Goal: Task Accomplishment & Management: Use online tool/utility

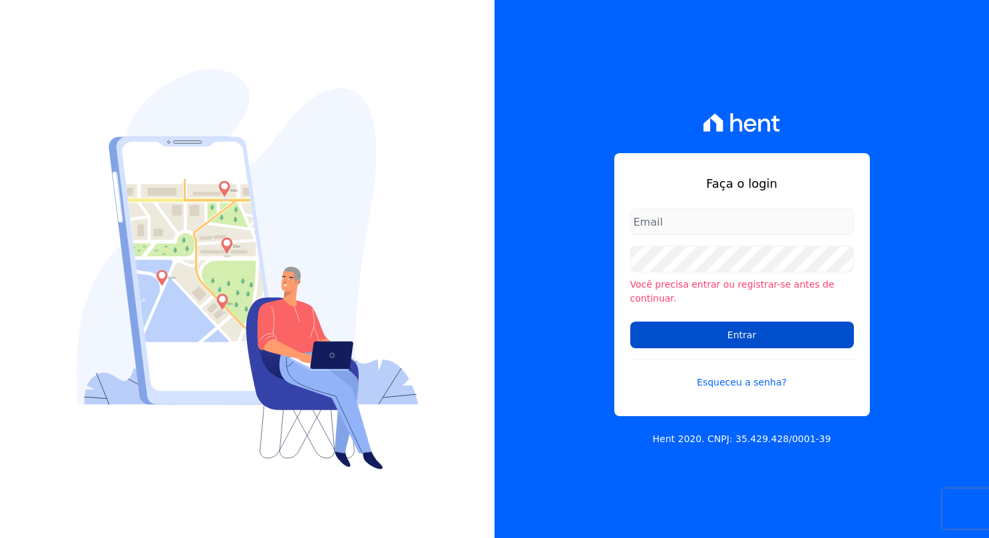
type input "[PERSON_NAME][EMAIL_ADDRESS][PERSON_NAME][DOMAIN_NAME]"
click at [731, 321] on input "Entrar" at bounding box center [742, 334] width 224 height 27
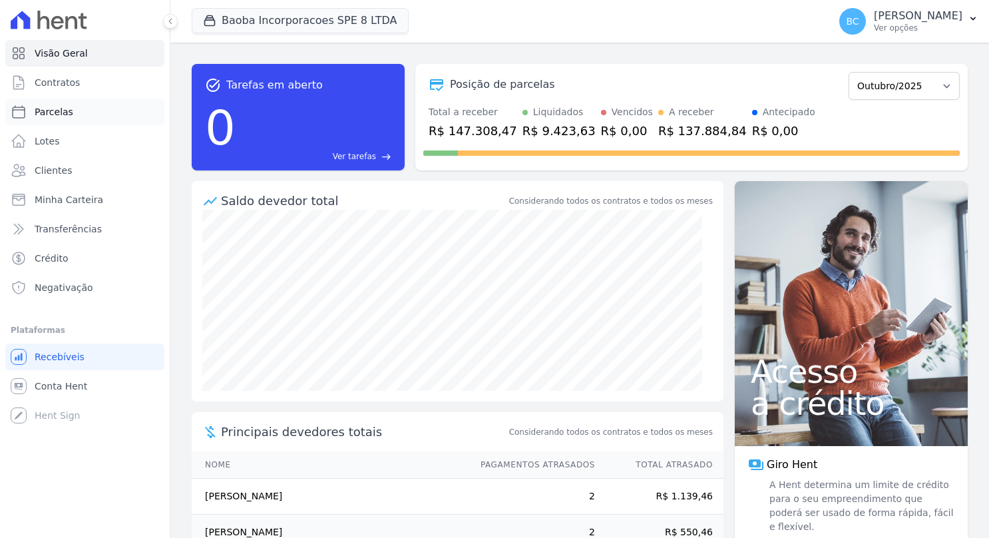
click at [65, 105] on span "Parcelas" at bounding box center [54, 111] width 39 height 13
select select
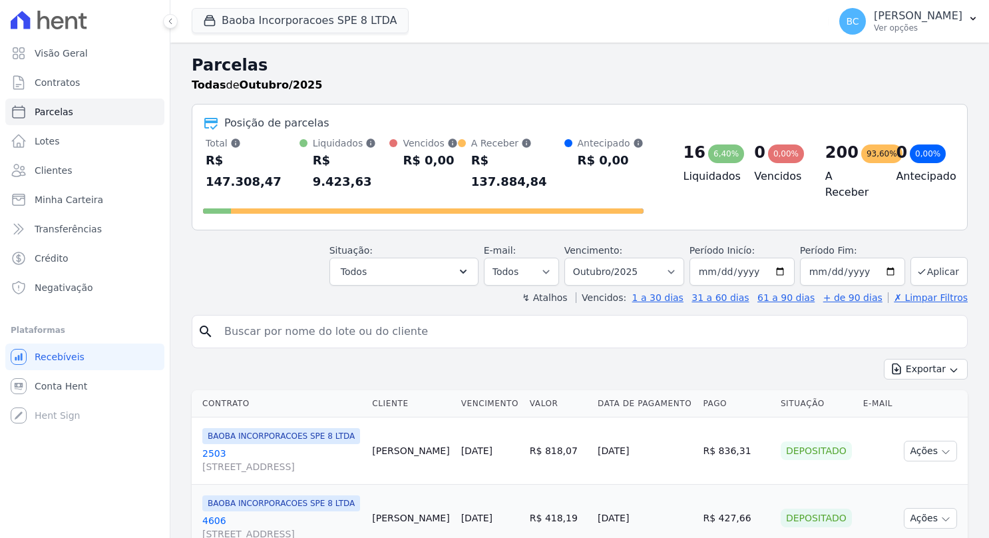
click at [331, 318] on input "search" at bounding box center [588, 331] width 745 height 27
type input "nelio garcia"
select select
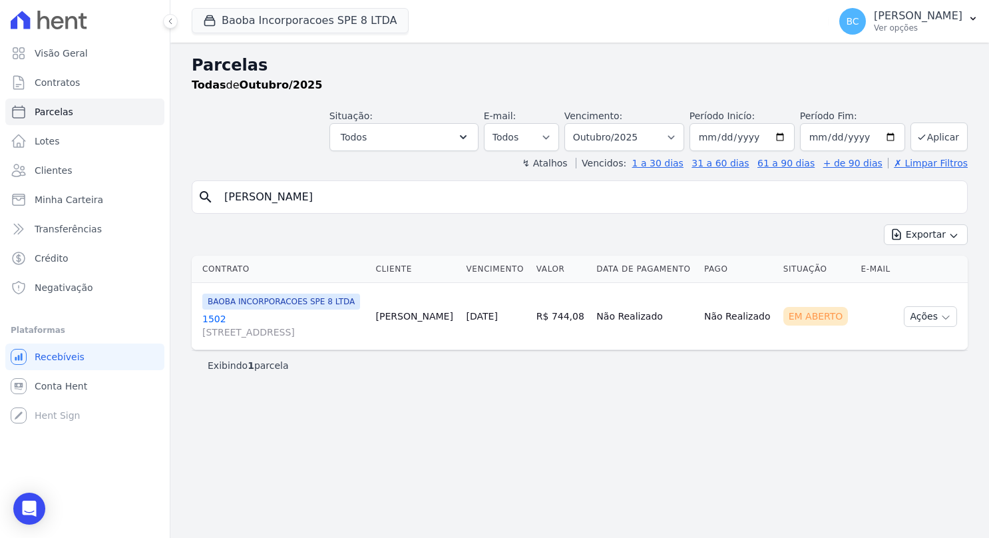
click at [293, 310] on span "BAOBA INCORPORACOES SPE 8 LTDA" at bounding box center [281, 302] width 158 height 16
click at [214, 329] on link "1502 AV SETE DE SETEMBRO, 4995, LOJA 02 COND NEW ORLEANSRESIDENC" at bounding box center [283, 325] width 163 height 27
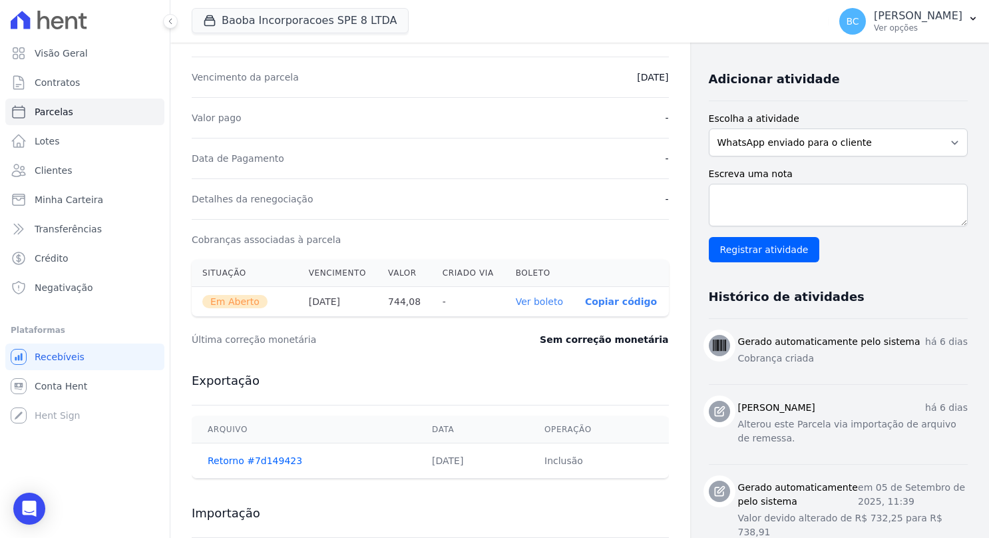
scroll to position [266, 0]
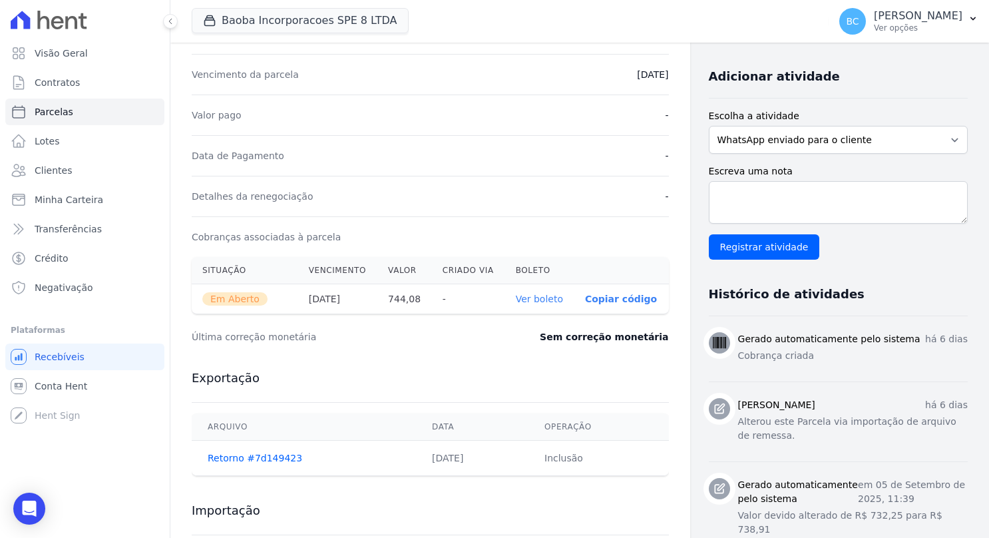
click at [531, 296] on link "Ver boleto" at bounding box center [539, 299] width 47 height 11
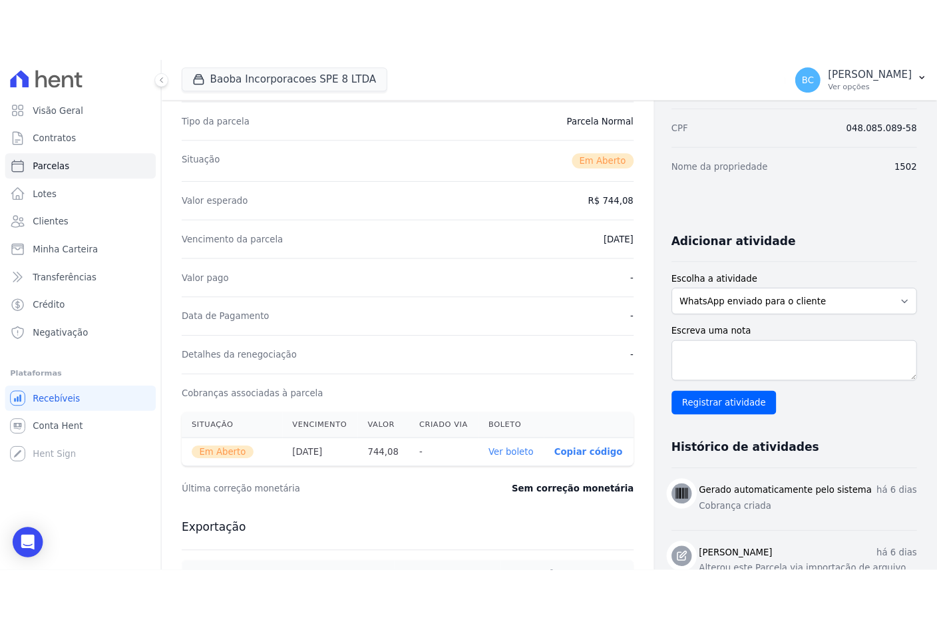
scroll to position [0, 0]
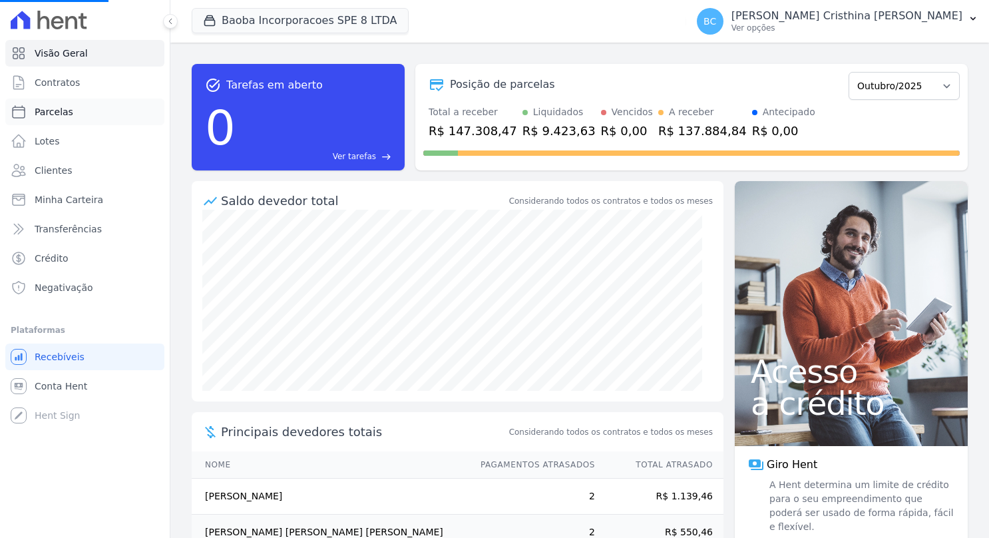
select select
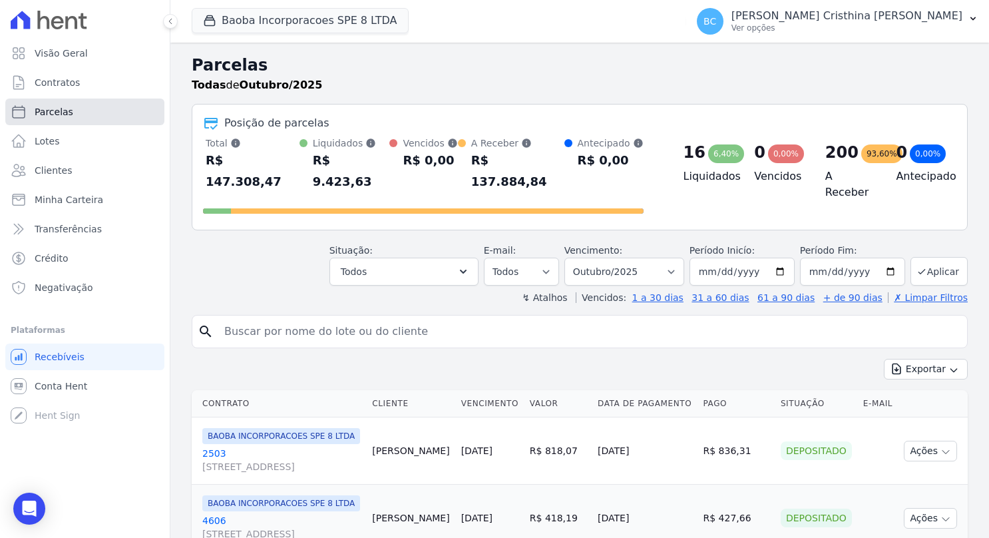
click at [64, 108] on span "Parcelas" at bounding box center [54, 111] width 39 height 13
select select
click at [331, 318] on input "search" at bounding box center [588, 331] width 745 height 27
type input "gabriel felipe xavier"
select select
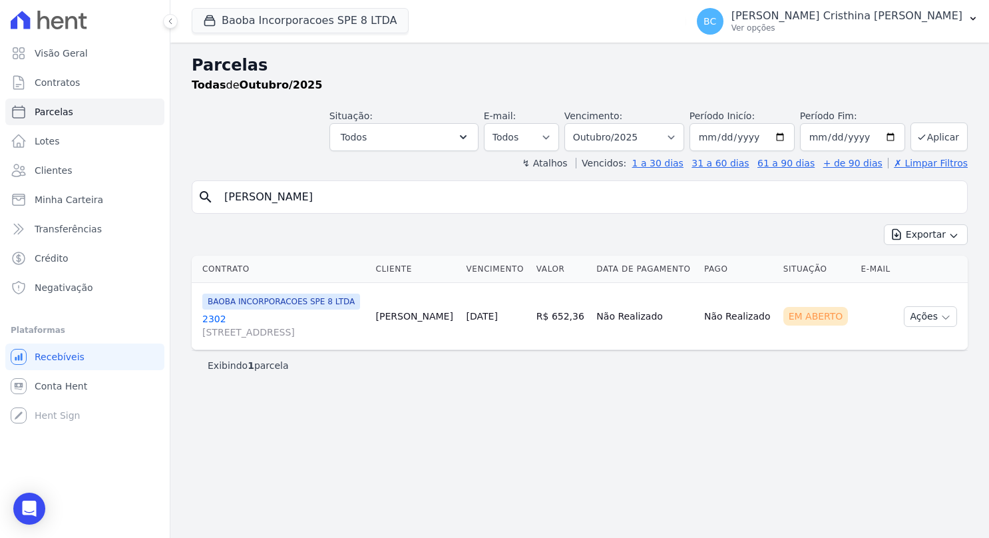
drag, startPoint x: 217, startPoint y: 323, endPoint x: 210, endPoint y: 327, distance: 8.1
click at [217, 323] on link "2302 AV SETE DE SETEMBRO, 4995, LOJA 02 COND NEW ORLEANSRESIDENC" at bounding box center [283, 325] width 163 height 27
click at [209, 327] on link "2302 AV SETE DE SETEMBRO, 4995, LOJA 02 COND NEW ORLEANSRESIDENC" at bounding box center [283, 325] width 163 height 27
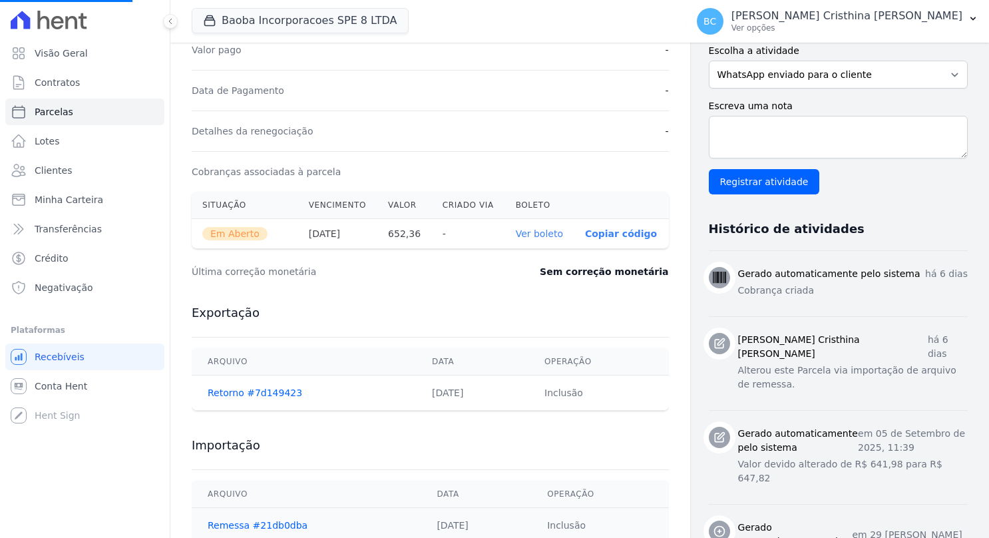
scroll to position [333, 0]
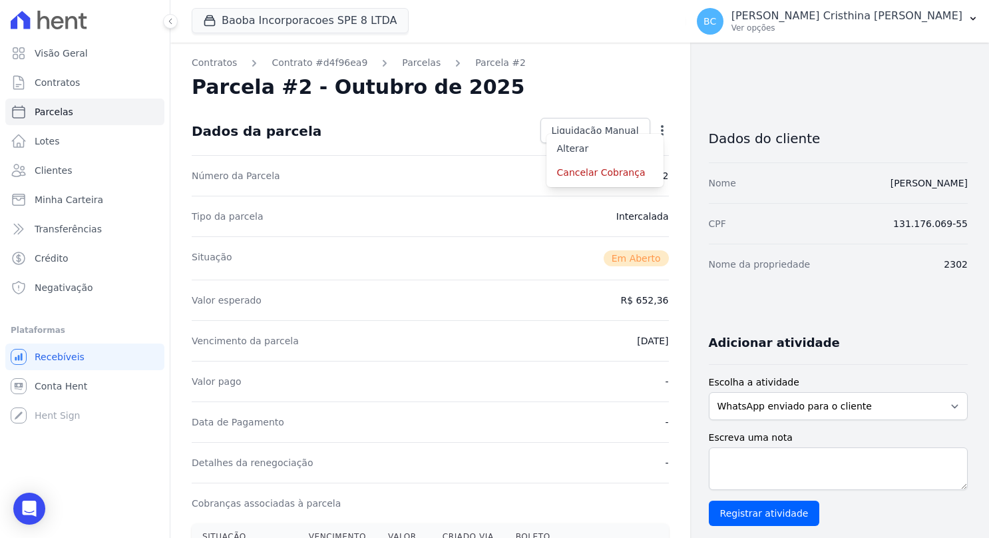
click at [547, 236] on div "Situação Em Aberto" at bounding box center [430, 257] width 477 height 43
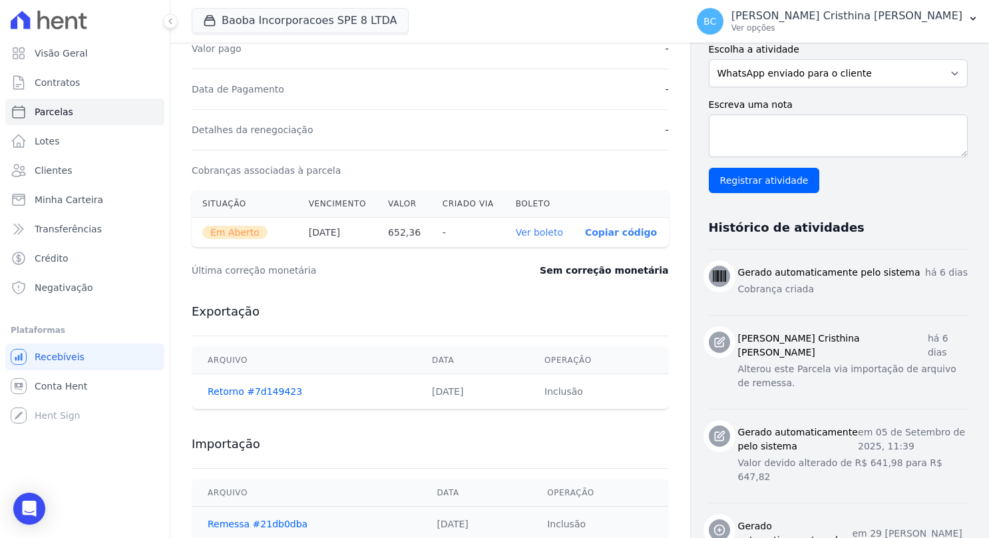
click at [539, 229] on link "Ver boleto" at bounding box center [539, 232] width 47 height 11
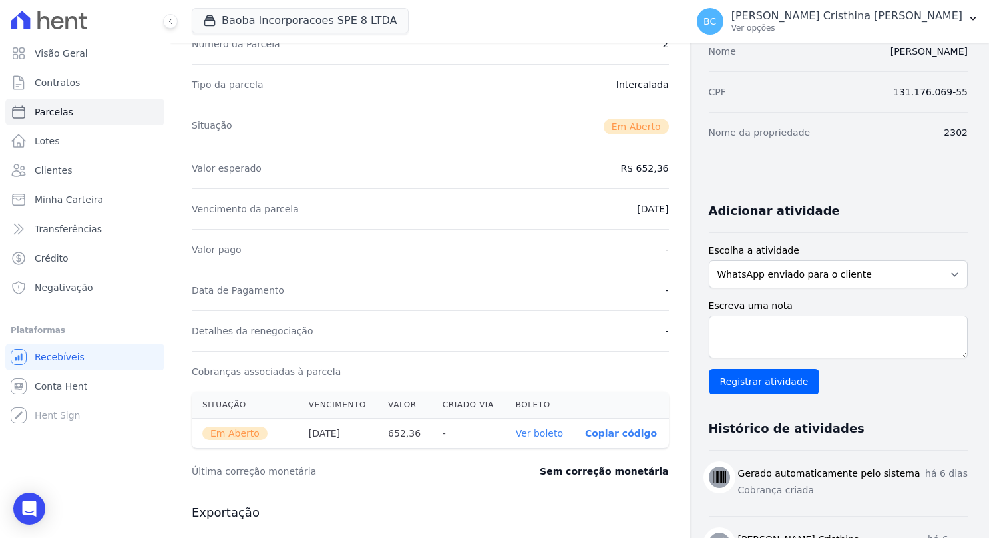
scroll to position [0, 0]
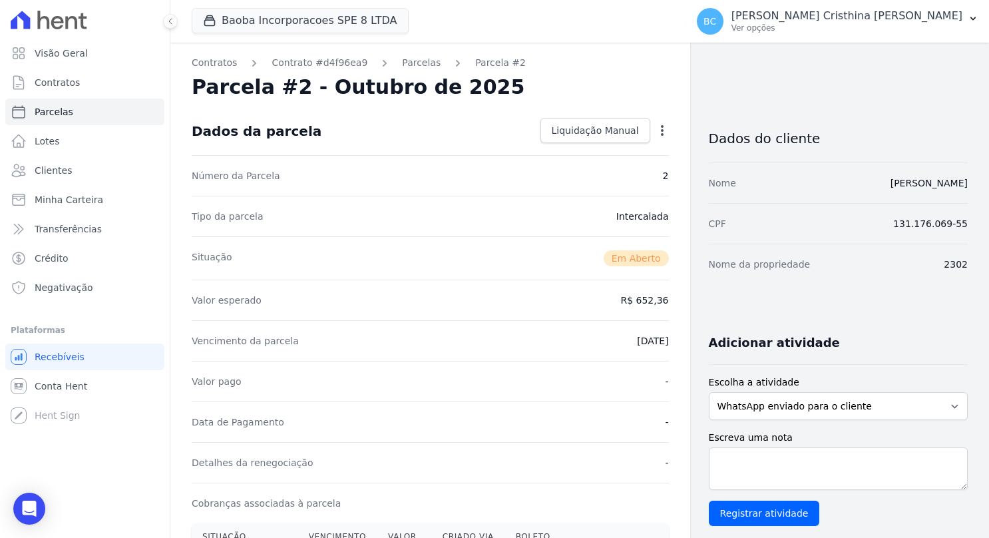
select select
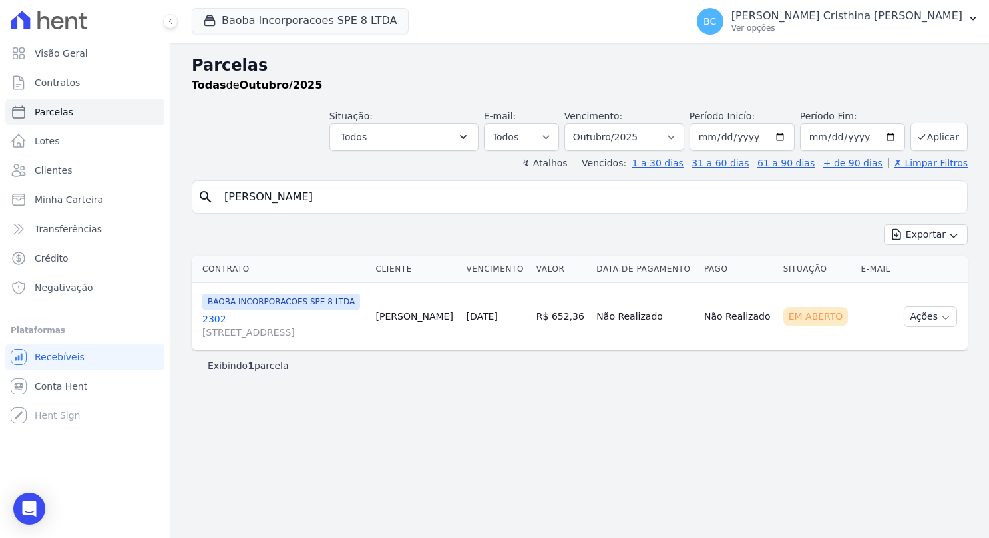
drag, startPoint x: 351, startPoint y: 194, endPoint x: 180, endPoint y: 193, distance: 171.7
click at [180, 193] on div "Parcelas Todas de Outubro/2025 Situação: Agendado Em Aberto Pago Processando Ca…" at bounding box center [579, 290] width 819 height 495
type input "lucas augusto uchoa"
select select
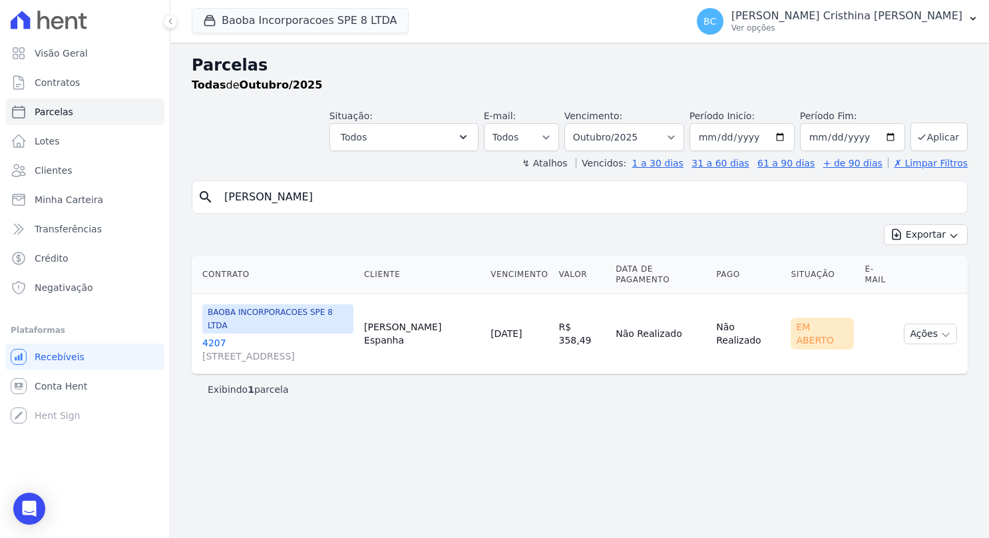
click at [212, 336] on link "4207 AV SETE DE SETEMBRO, 4995, LOJA 02 COND NEW ORLEANSRESIDENC" at bounding box center [277, 349] width 151 height 27
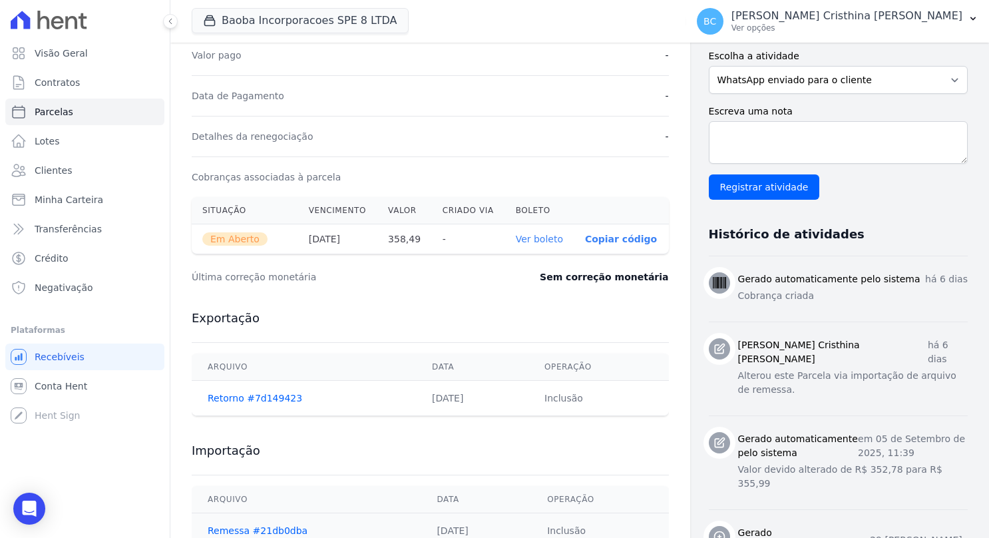
scroll to position [333, 0]
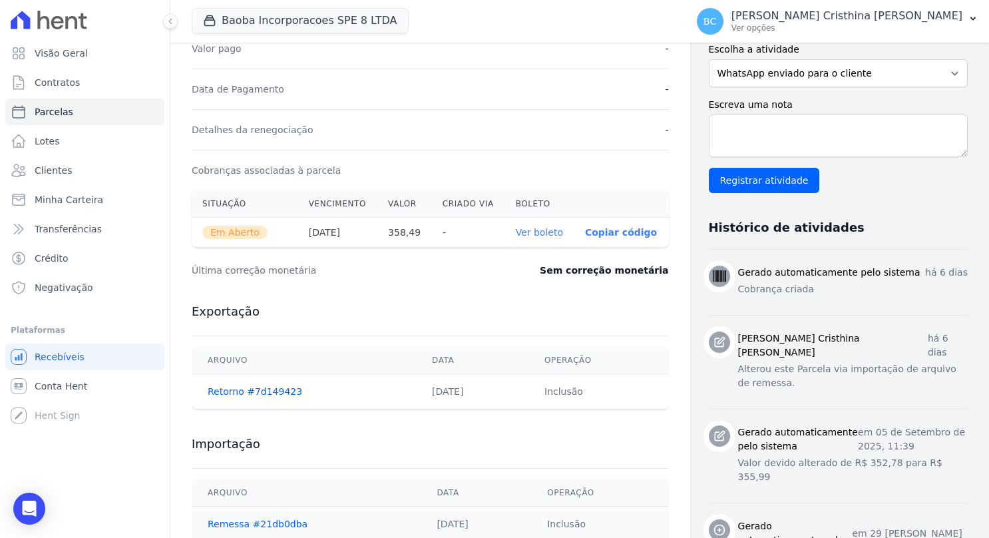
click at [535, 232] on link "Ver boleto" at bounding box center [539, 232] width 47 height 11
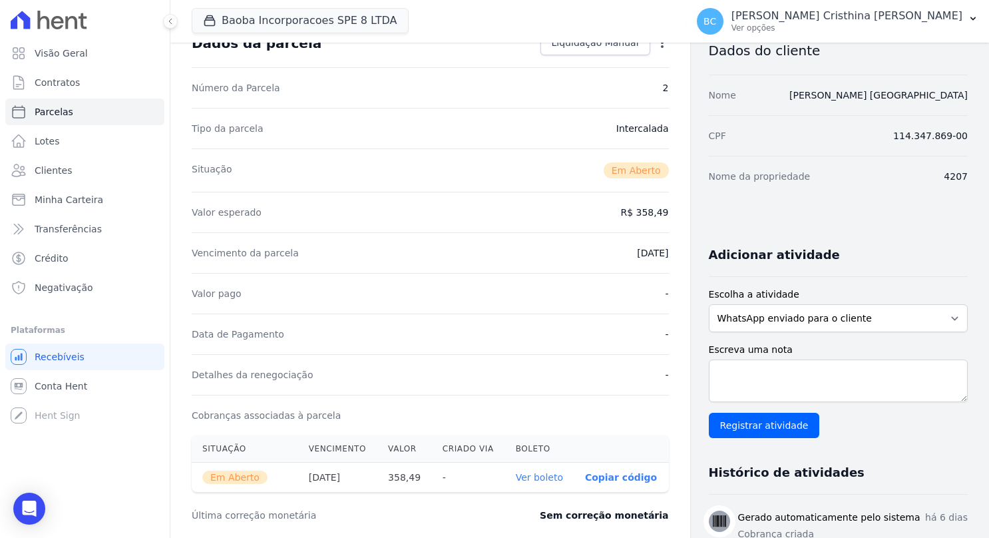
scroll to position [0, 0]
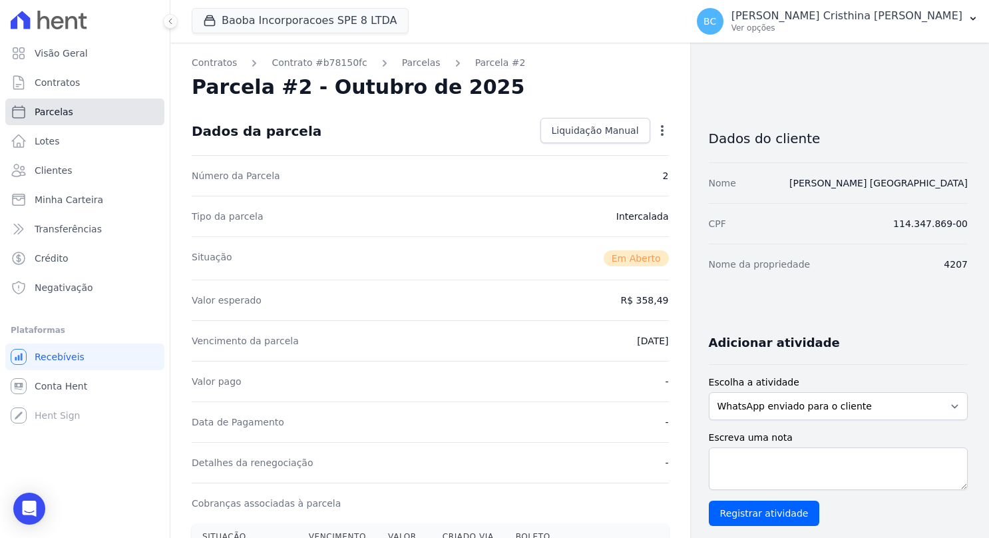
click at [75, 114] on link "Parcelas" at bounding box center [84, 112] width 159 height 27
select select
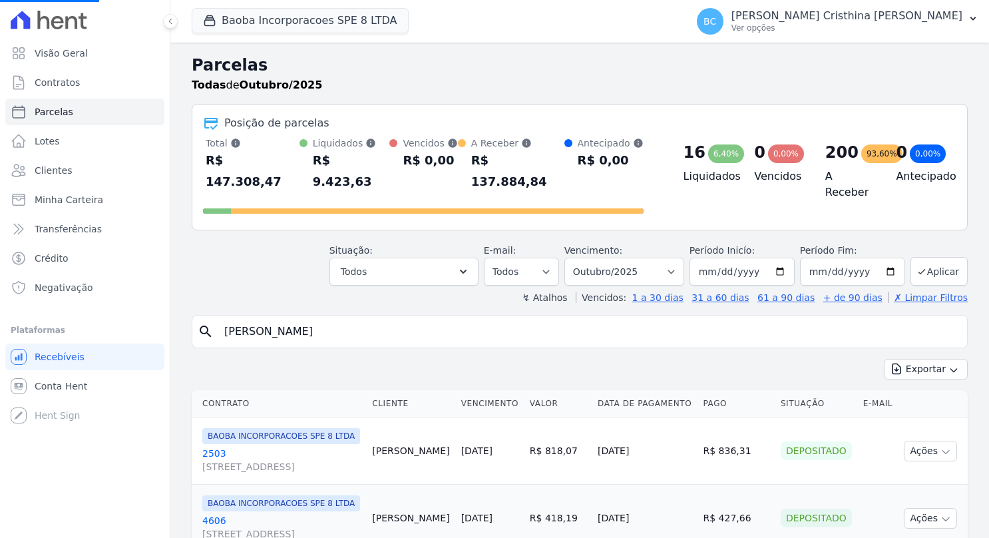
select select
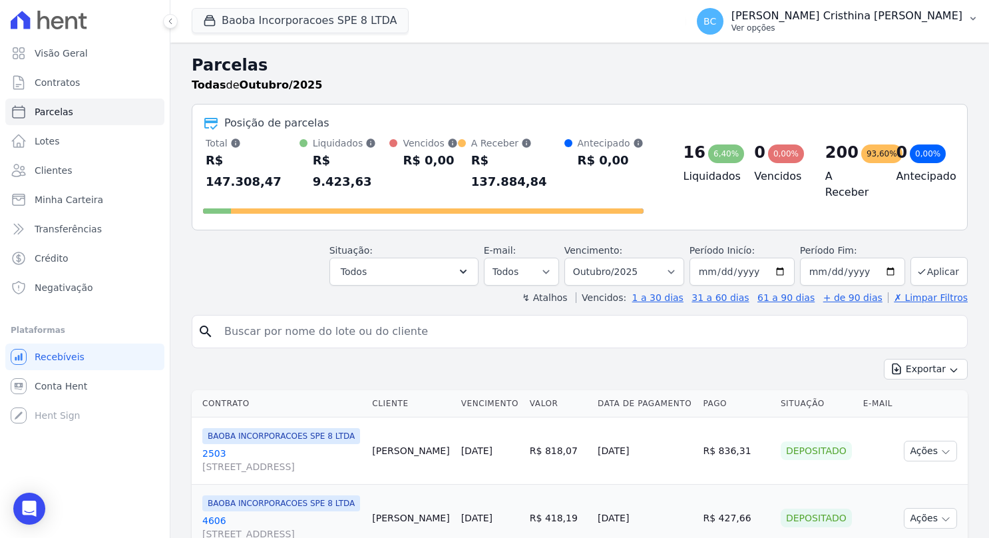
click at [854, 27] on p "Ver opções" at bounding box center [846, 28] width 231 height 11
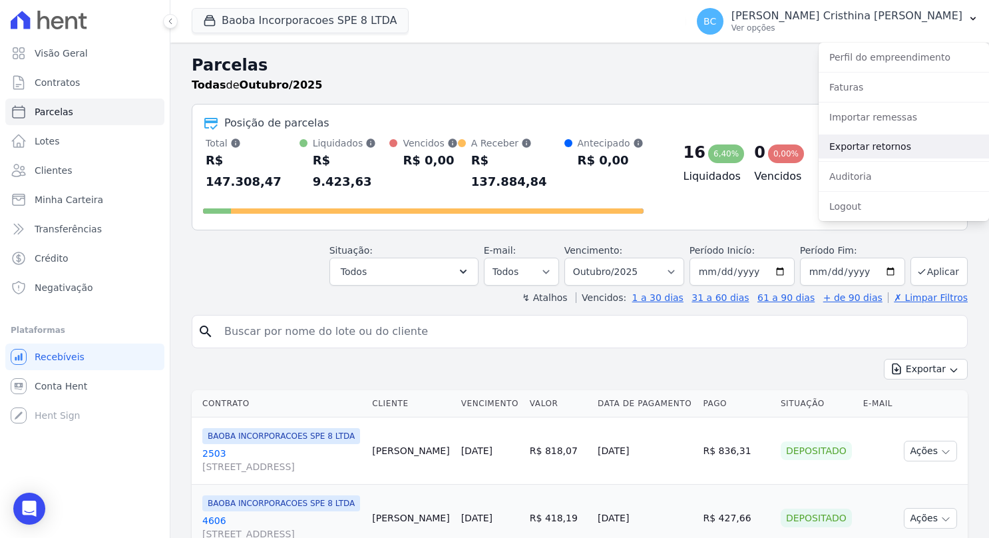
click at [852, 145] on link "Exportar retornos" at bounding box center [904, 146] width 170 height 24
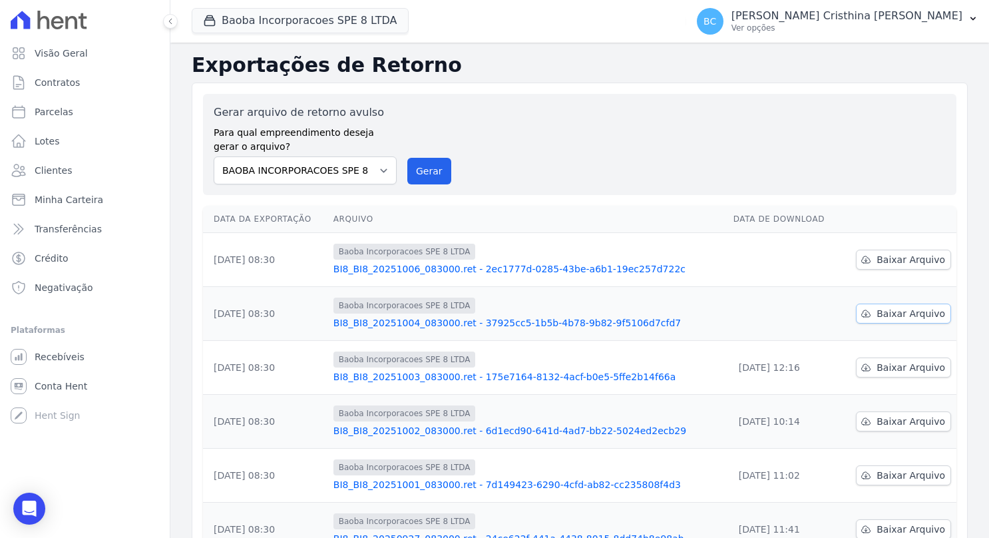
click at [877, 313] on span "Baixar Arquivo" at bounding box center [911, 313] width 69 height 13
click at [892, 258] on span "Baixar Arquivo" at bounding box center [911, 259] width 69 height 13
click at [966, 157] on div "Exportações de Retorno Gerar arquivo de retorno avulso Para qual empreendimento…" at bounding box center [579, 442] width 819 height 799
click at [885, 310] on span "Baixar Arquivo" at bounding box center [911, 313] width 69 height 13
click at [592, 146] on div "Gerar arquivo de retorno avulso Para qual empreendimento deseja gerar o arquivo…" at bounding box center [580, 144] width 732 height 80
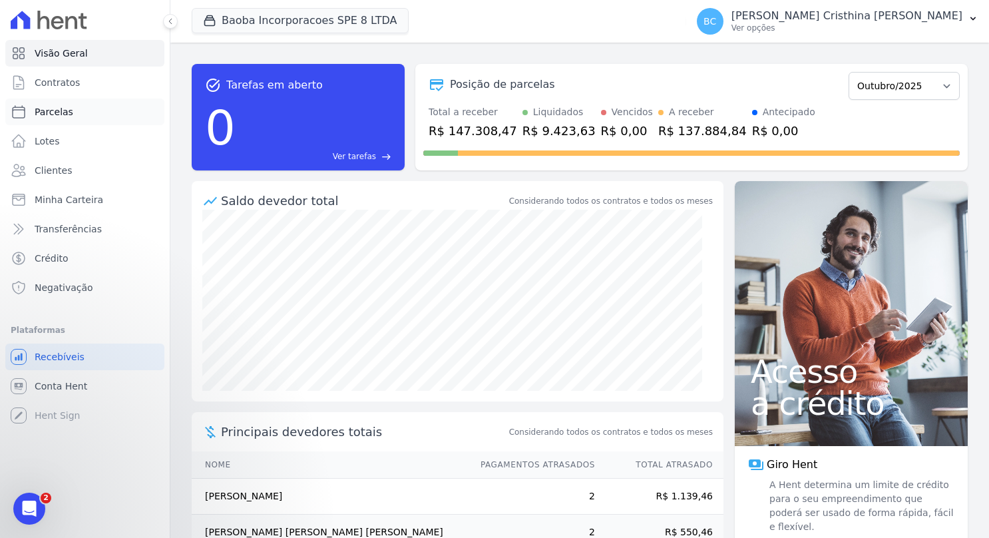
click at [81, 109] on link "Parcelas" at bounding box center [84, 112] width 159 height 27
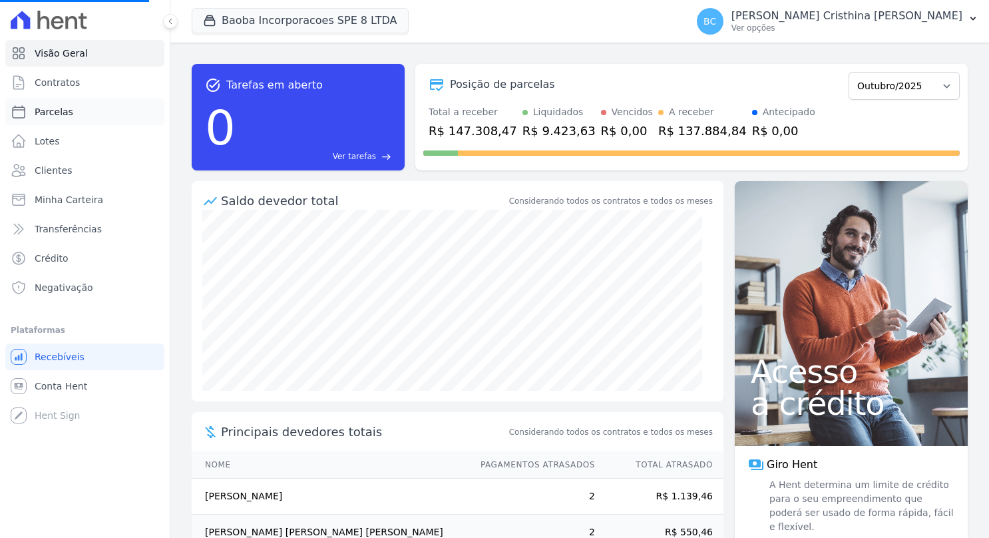
select select
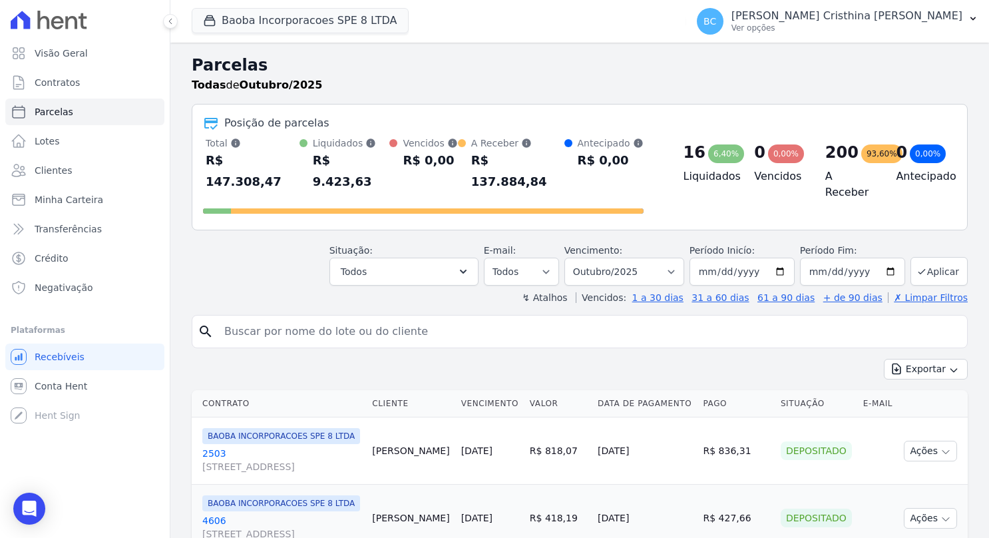
click at [355, 323] on div "search" at bounding box center [580, 331] width 776 height 33
click at [360, 318] on input "search" at bounding box center [588, 331] width 745 height 27
type input "edineia"
select select
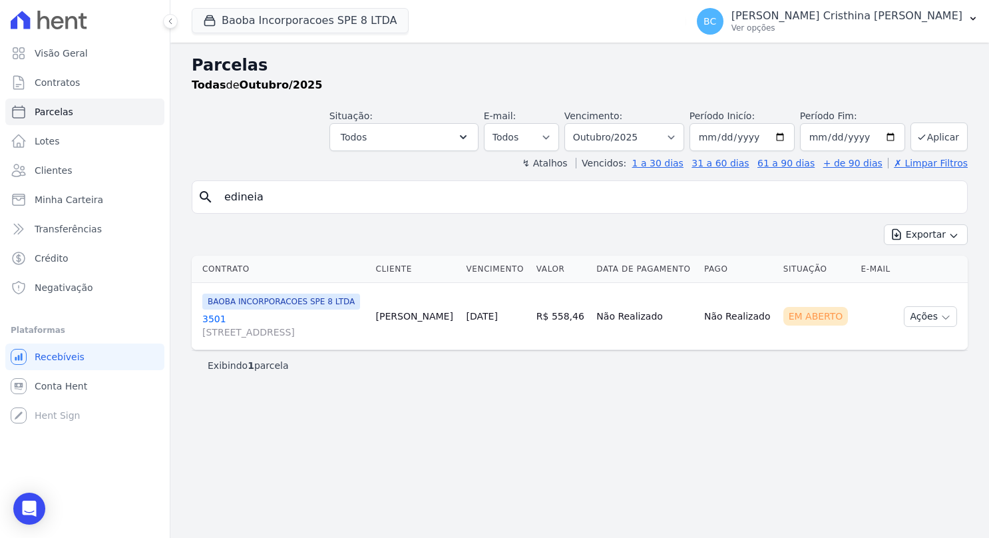
click at [206, 330] on link "3501 AV SETE DE SETEMBRO, 4995, LOJA 02 COND NEW ORLEANSRESIDENC" at bounding box center [283, 325] width 163 height 27
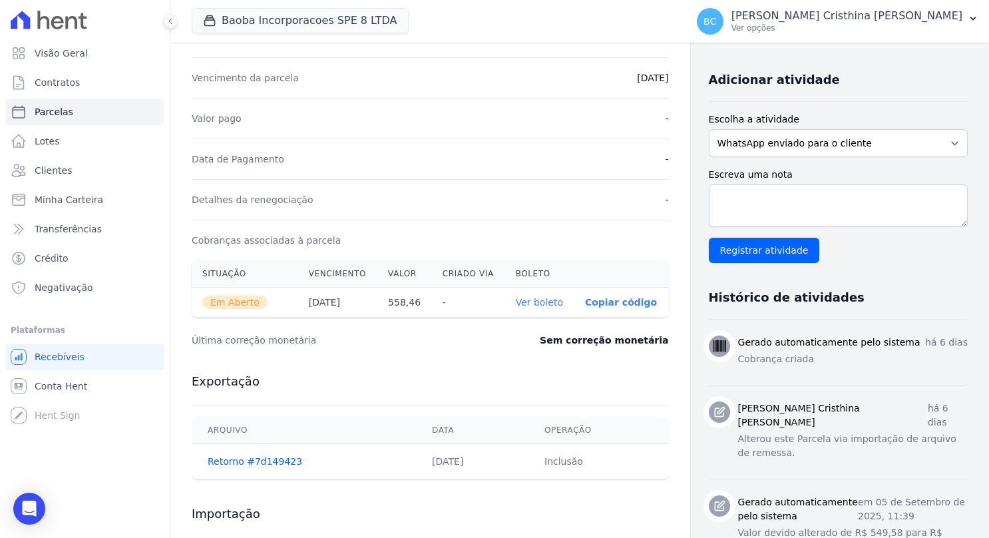
scroll to position [266, 0]
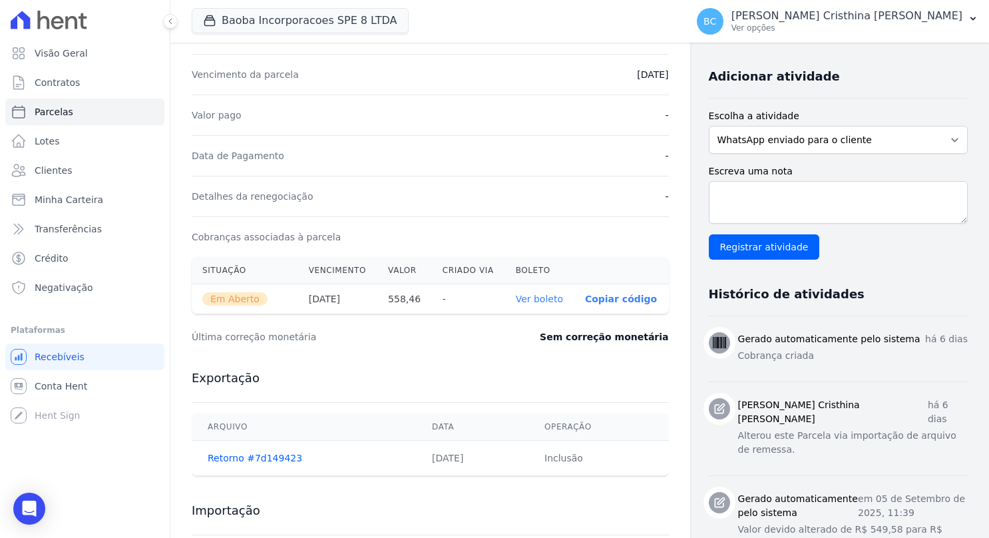
click at [534, 302] on link "Ver boleto" at bounding box center [539, 299] width 47 height 11
